Goal: Task Accomplishment & Management: Complete application form

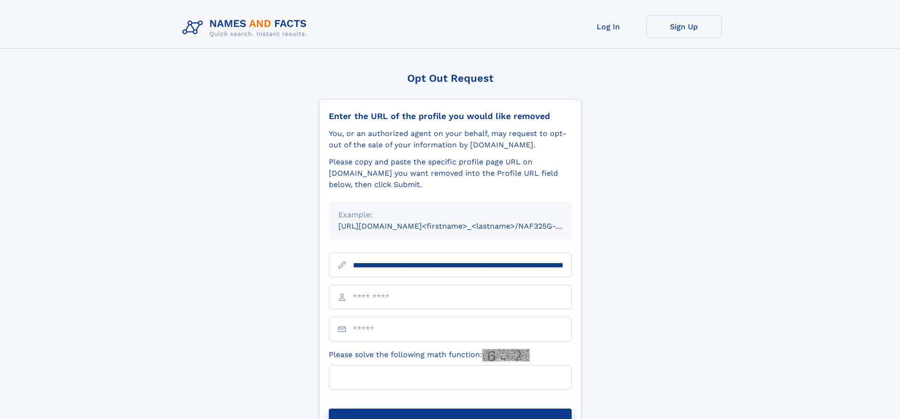
scroll to position [0, 105]
type input "**********"
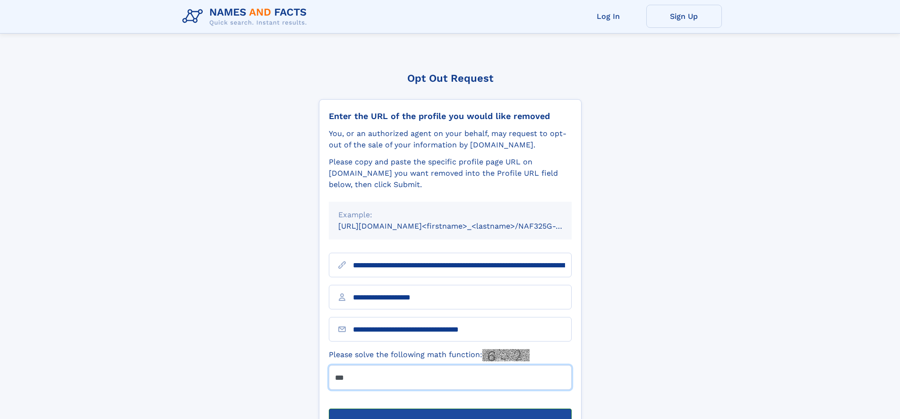
type input "***"
click at [450, 409] on button "Submit Opt Out Request" at bounding box center [450, 424] width 243 height 30
